Goal: Task Accomplishment & Management: Use online tool/utility

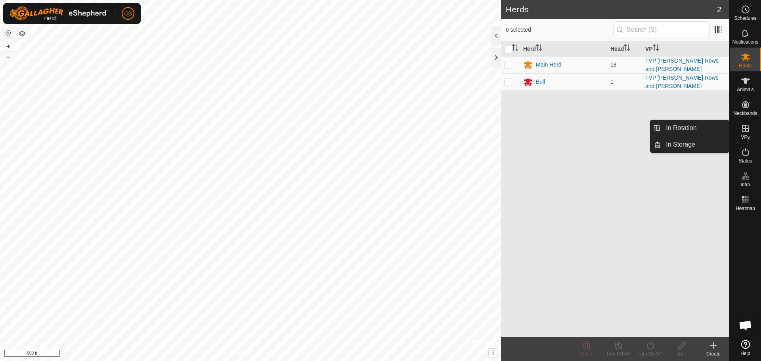
click at [745, 132] on icon at bounding box center [746, 129] width 10 height 10
click at [696, 129] on link "In Rotation" at bounding box center [696, 128] width 68 height 16
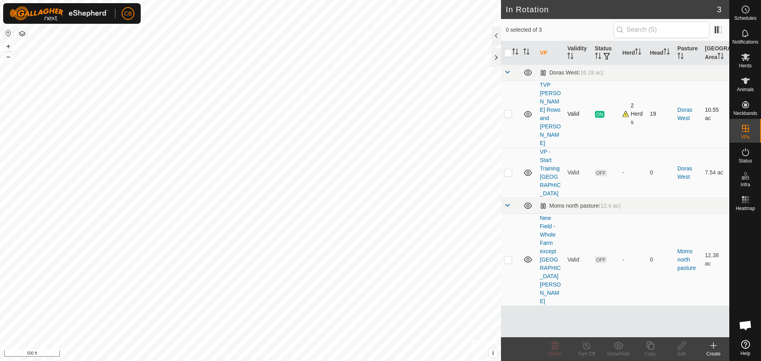
click at [511, 111] on p-checkbox at bounding box center [508, 114] width 8 height 6
checkbox input "true"
click at [648, 346] on icon at bounding box center [651, 346] width 10 height 10
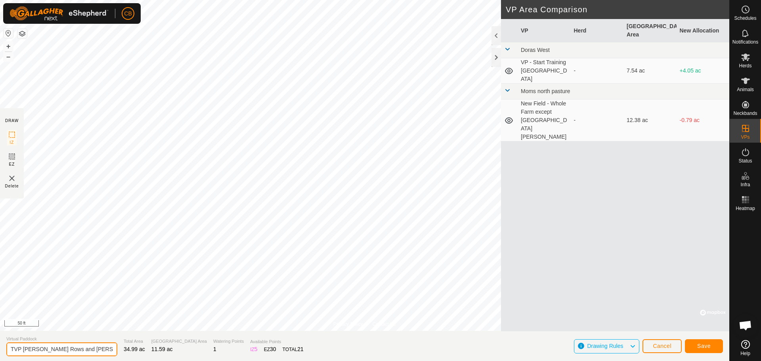
scroll to position [0, 6]
drag, startPoint x: 9, startPoint y: 349, endPoint x: 203, endPoint y: 364, distance: 194.5
click at [203, 361] on html "CB Schedules Notifications Herds Animals Neckbands VPs Status Infra Heatmap Hel…" at bounding box center [380, 180] width 761 height 361
type input "[PERSON_NAME] Rows West Shift 10M"
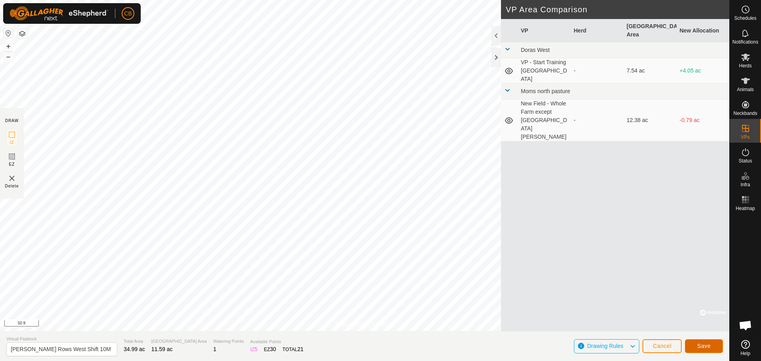
click at [705, 345] on span "Save" at bounding box center [704, 346] width 13 height 6
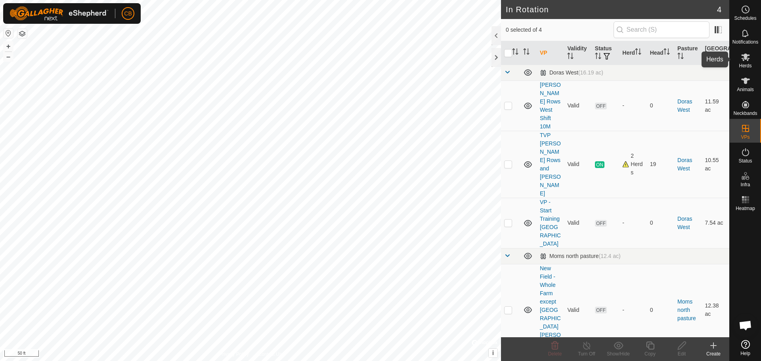
click at [744, 61] on icon at bounding box center [746, 57] width 10 height 10
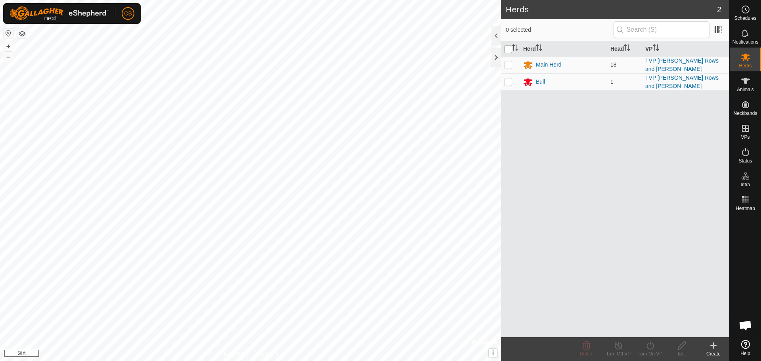
click at [507, 49] on input "checkbox" at bounding box center [508, 49] width 8 height 8
checkbox input "true"
click at [648, 346] on icon at bounding box center [651, 346] width 10 height 10
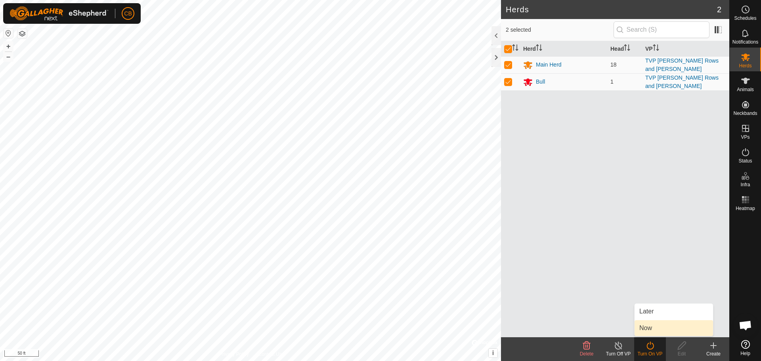
click at [651, 327] on link "Now" at bounding box center [674, 328] width 79 height 16
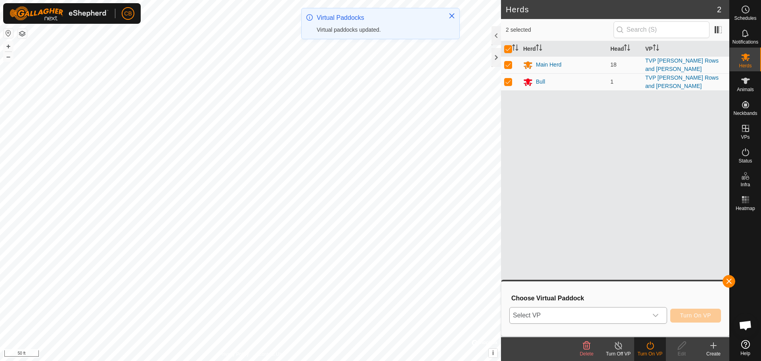
click at [658, 314] on icon "dropdown trigger" at bounding box center [656, 315] width 6 height 3
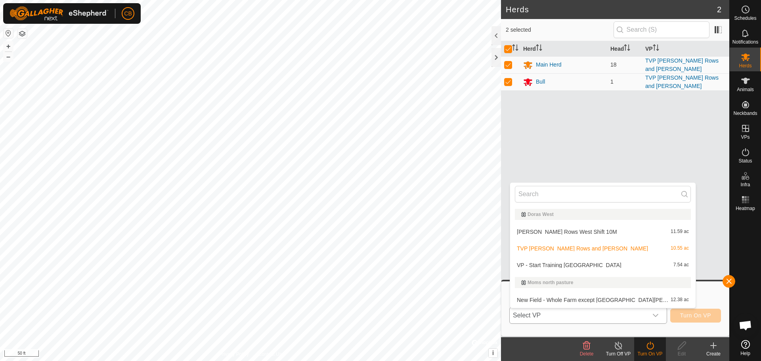
click at [585, 231] on li "[PERSON_NAME] Rows West Shift 10M 11.59 ac" at bounding box center [603, 232] width 186 height 16
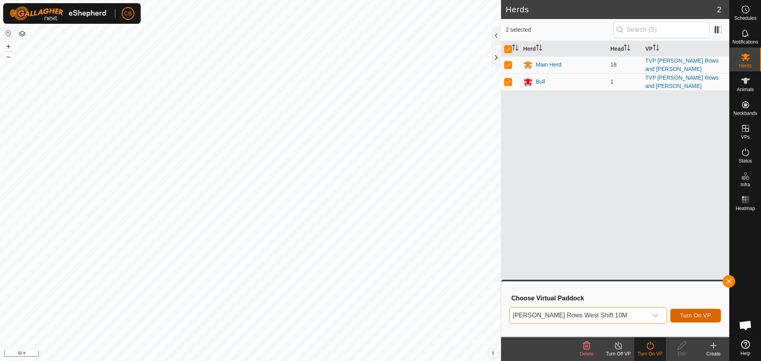
click at [696, 315] on span "Turn On VP" at bounding box center [696, 316] width 31 height 6
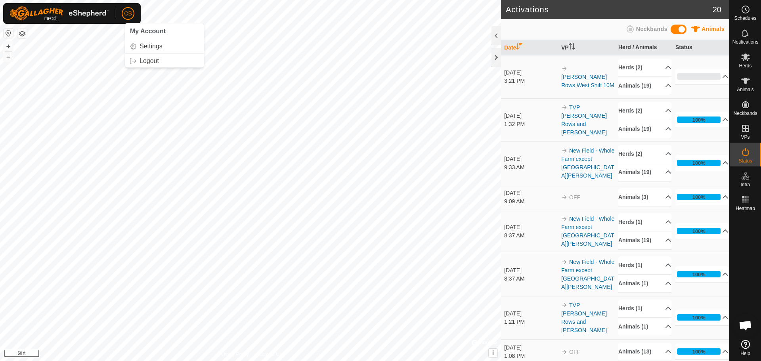
click at [131, 13] on span "CB" at bounding box center [128, 14] width 8 height 8
click at [747, 82] on icon at bounding box center [746, 81] width 9 height 6
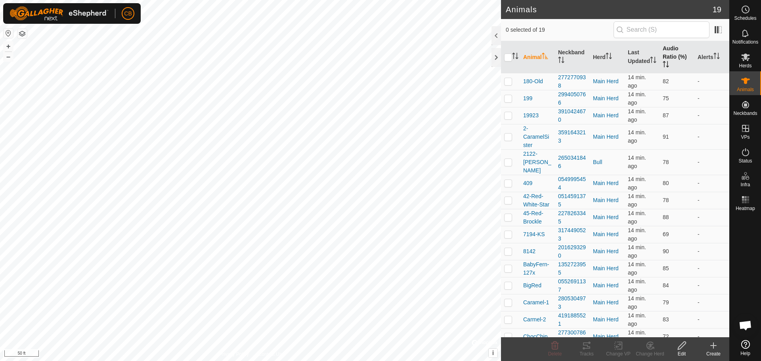
click at [665, 56] on th "Audio Ratio (%)" at bounding box center [677, 57] width 35 height 32
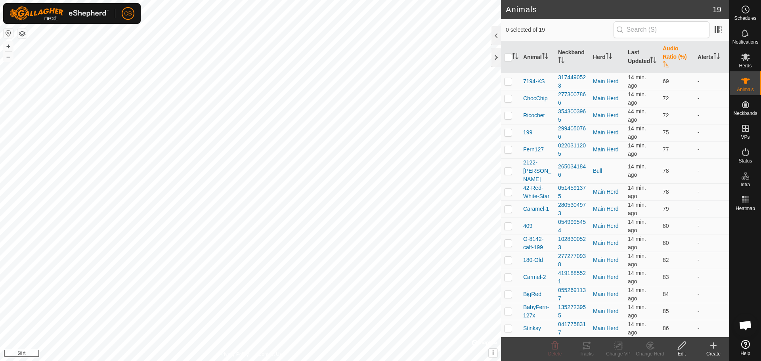
click at [665, 56] on th "Audio Ratio (%)" at bounding box center [677, 57] width 35 height 32
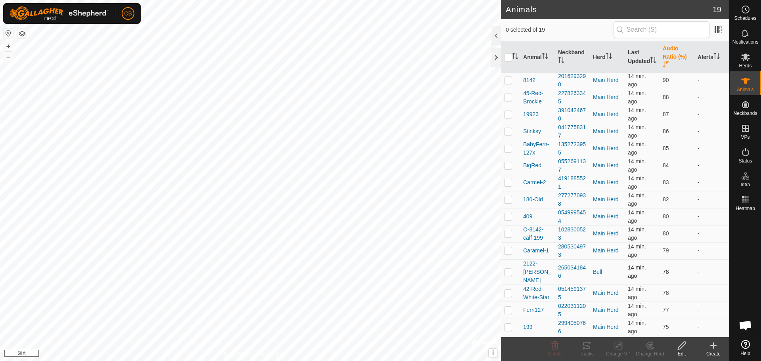
scroll to position [68, 0]
